Goal: Information Seeking & Learning: Learn about a topic

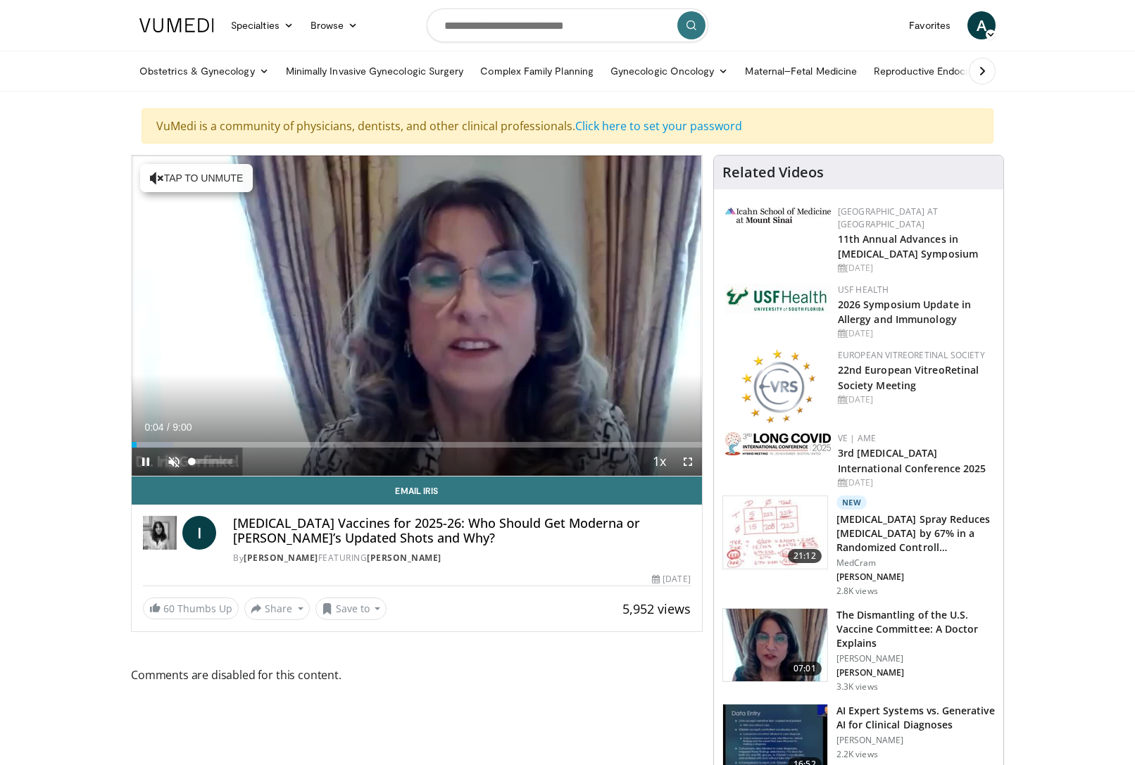
click at [173, 460] on span "Video Player" at bounding box center [174, 462] width 28 height 28
drag, startPoint x: 230, startPoint y: 461, endPoint x: 241, endPoint y: 461, distance: 11.3
click at [241, 461] on div "Mute 100%" at bounding box center [209, 462] width 99 height 28
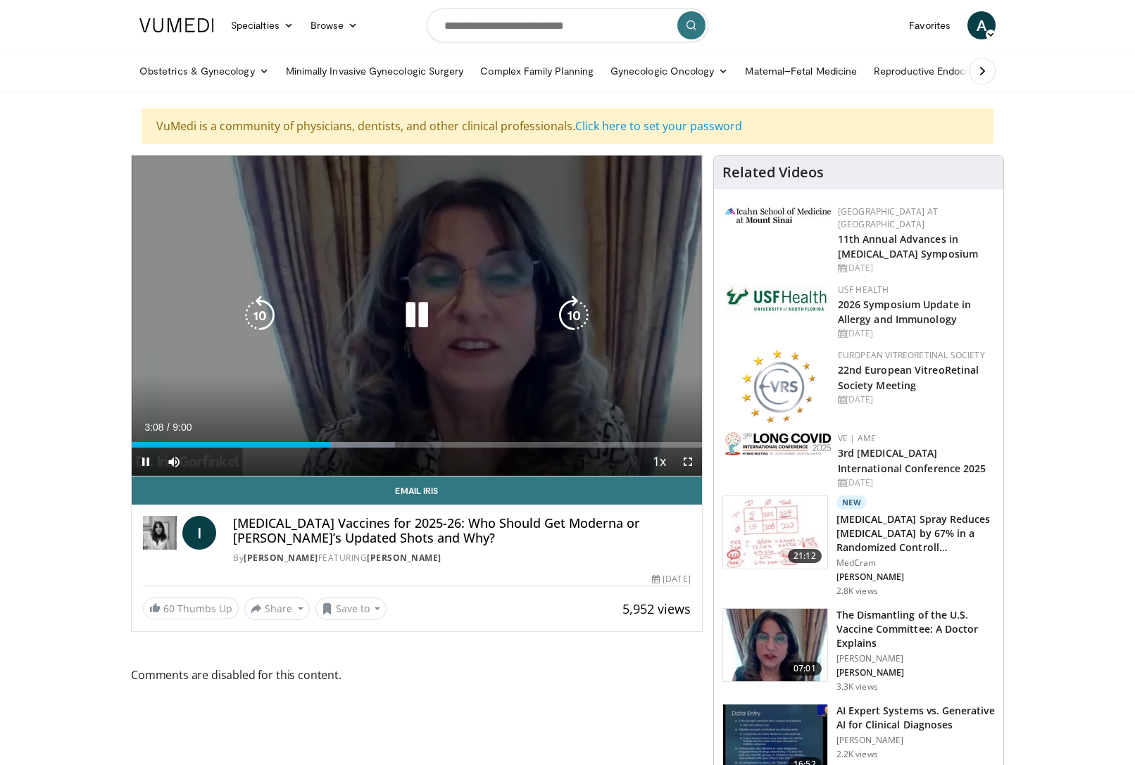
click at [413, 314] on icon "Video Player" at bounding box center [416, 315] width 39 height 39
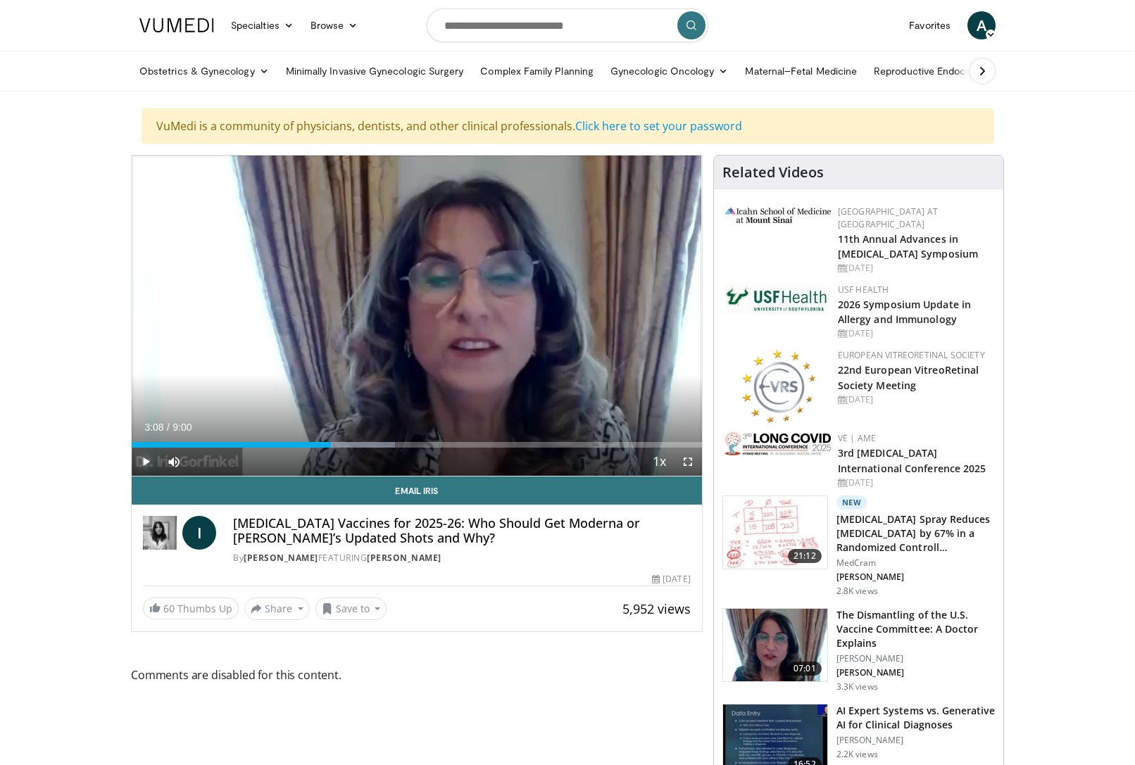
click at [140, 461] on span "Video Player" at bounding box center [146, 462] width 28 height 28
click at [146, 458] on span "Video Player" at bounding box center [146, 462] width 28 height 28
